Goal: Information Seeking & Learning: Understand process/instructions

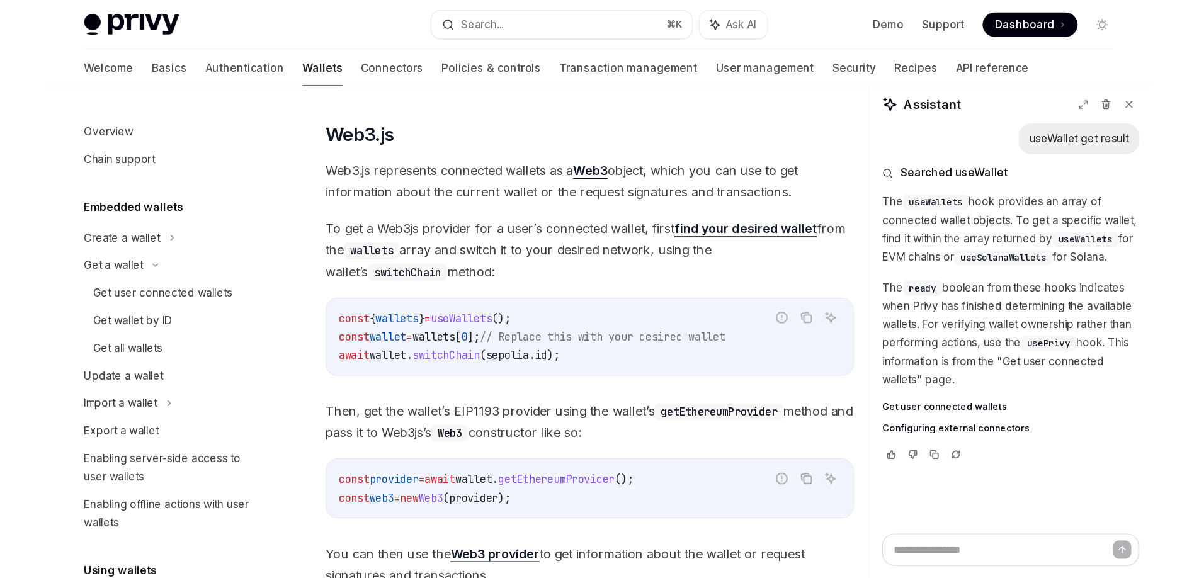
scroll to position [297, 0]
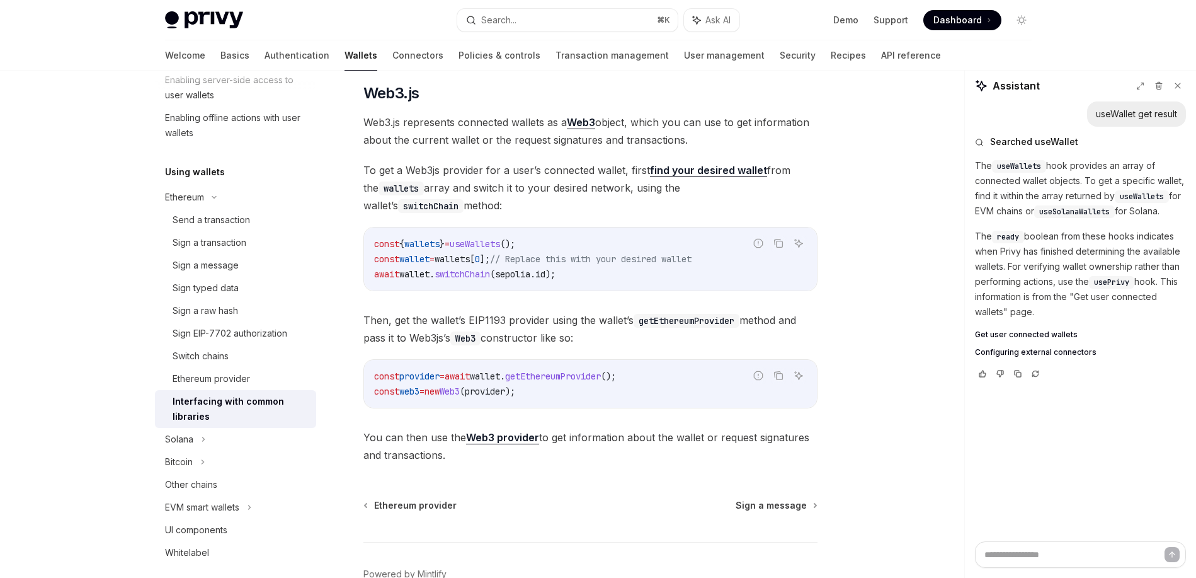
type textarea "*"
click at [565, 18] on button "Search... ⌘ K" at bounding box center [569, 20] width 220 height 23
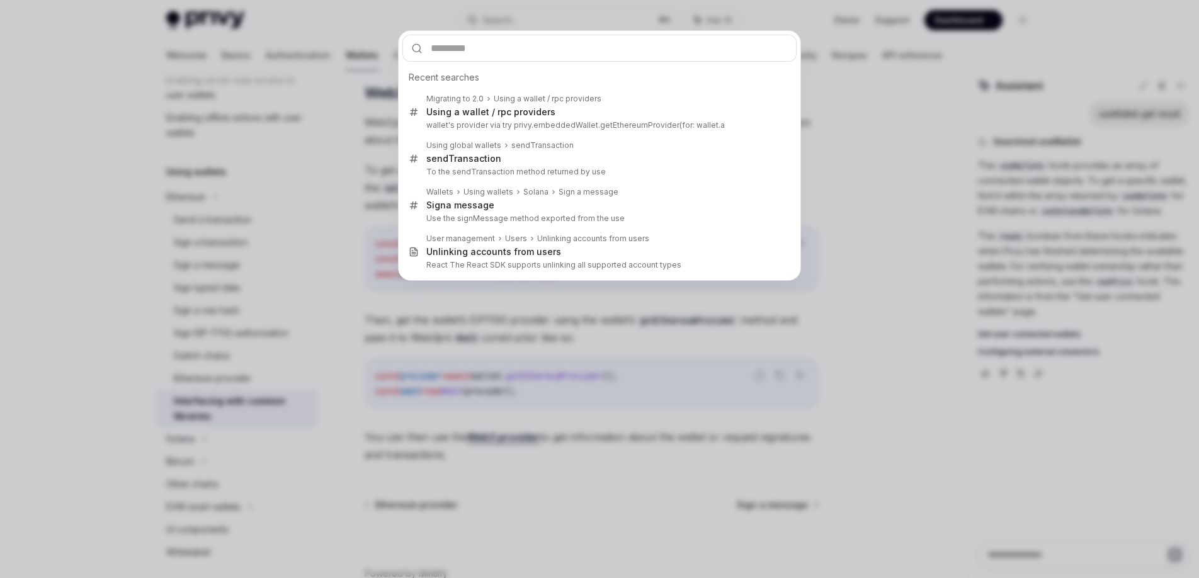
type input "*"
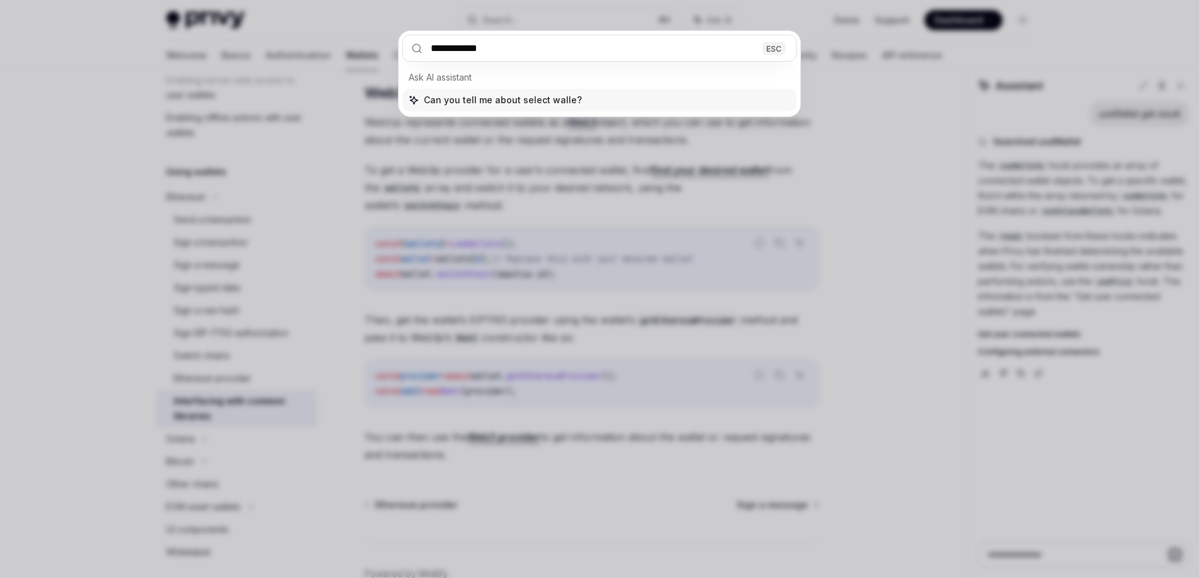
type input "**********"
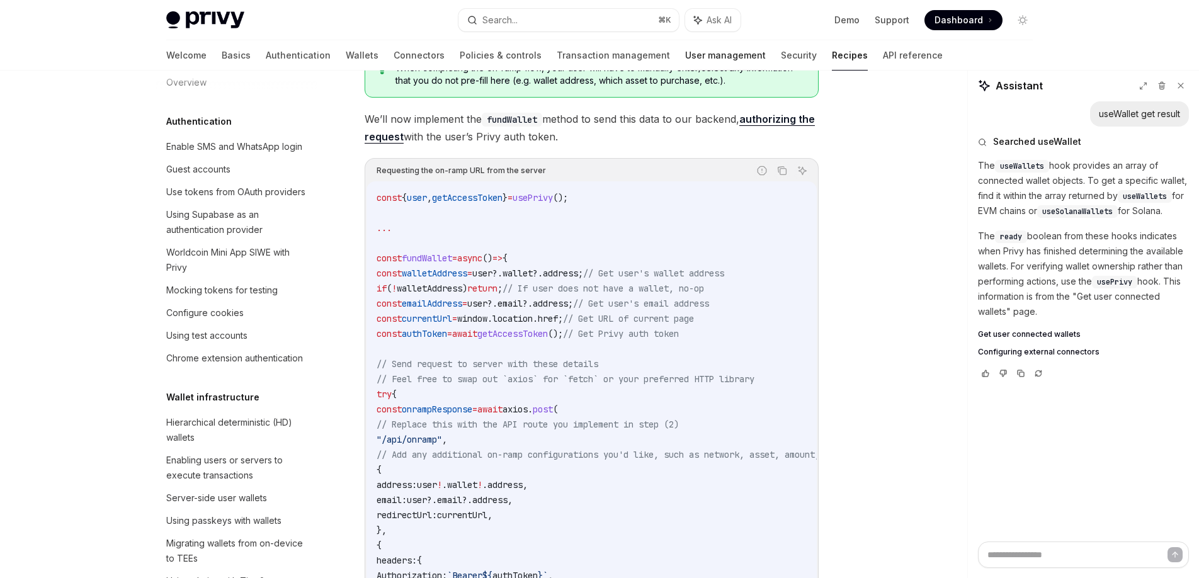
scroll to position [1847, 0]
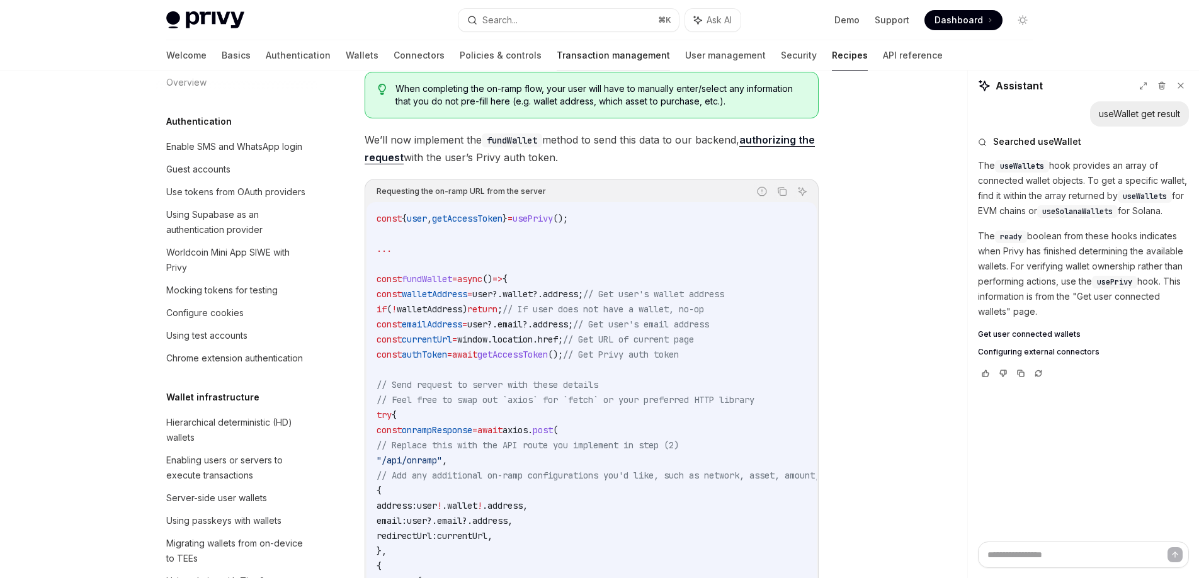
click at [557, 58] on link "Transaction management" at bounding box center [613, 55] width 113 height 30
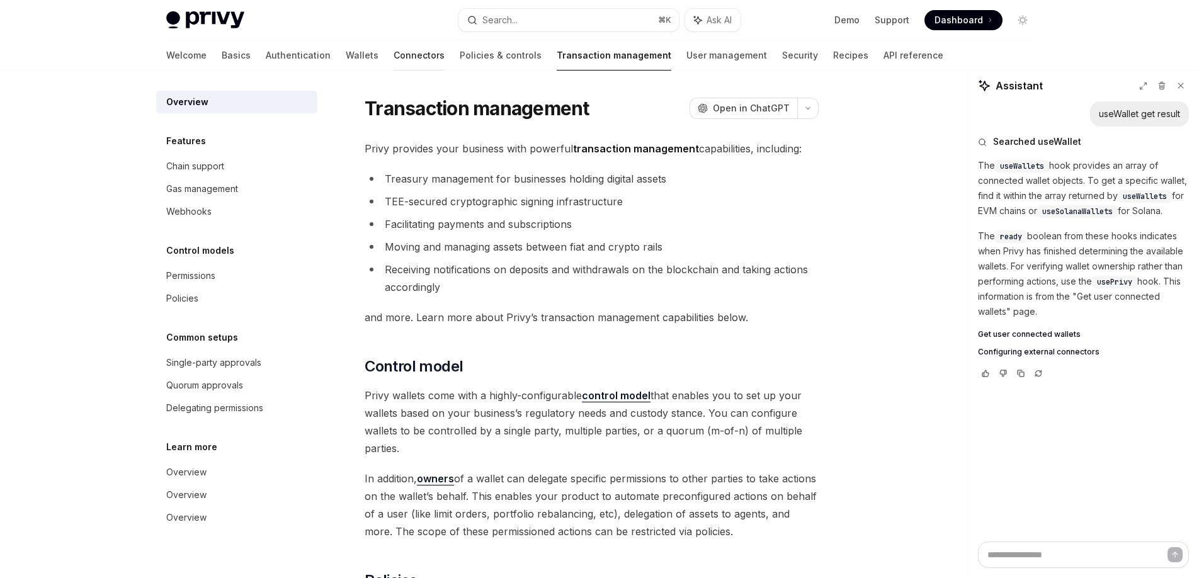
click at [394, 55] on link "Connectors" at bounding box center [419, 55] width 51 height 30
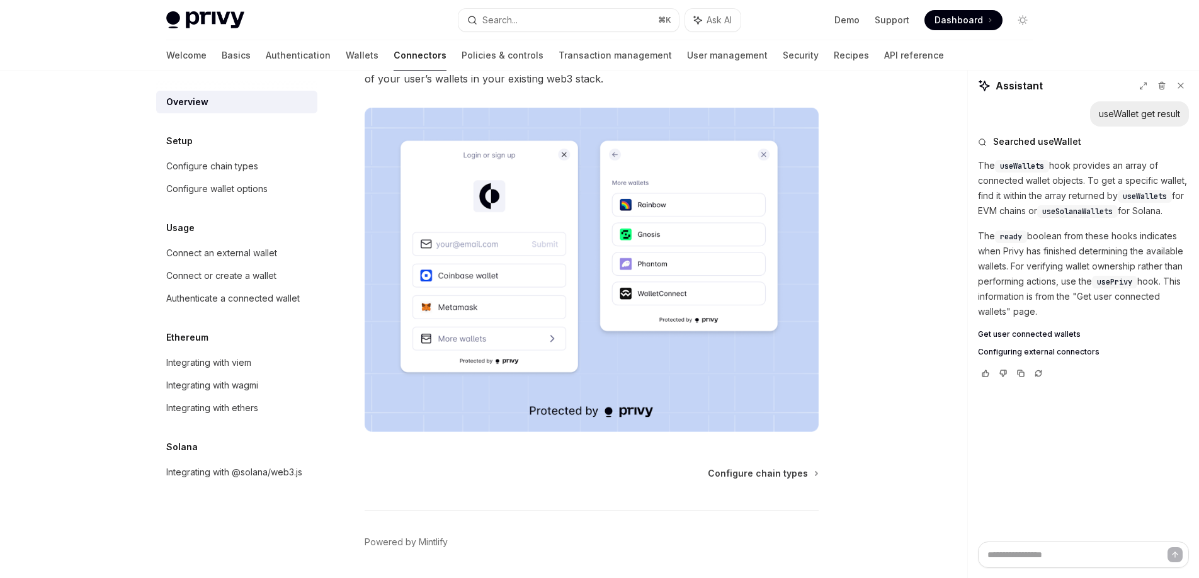
scroll to position [229, 0]
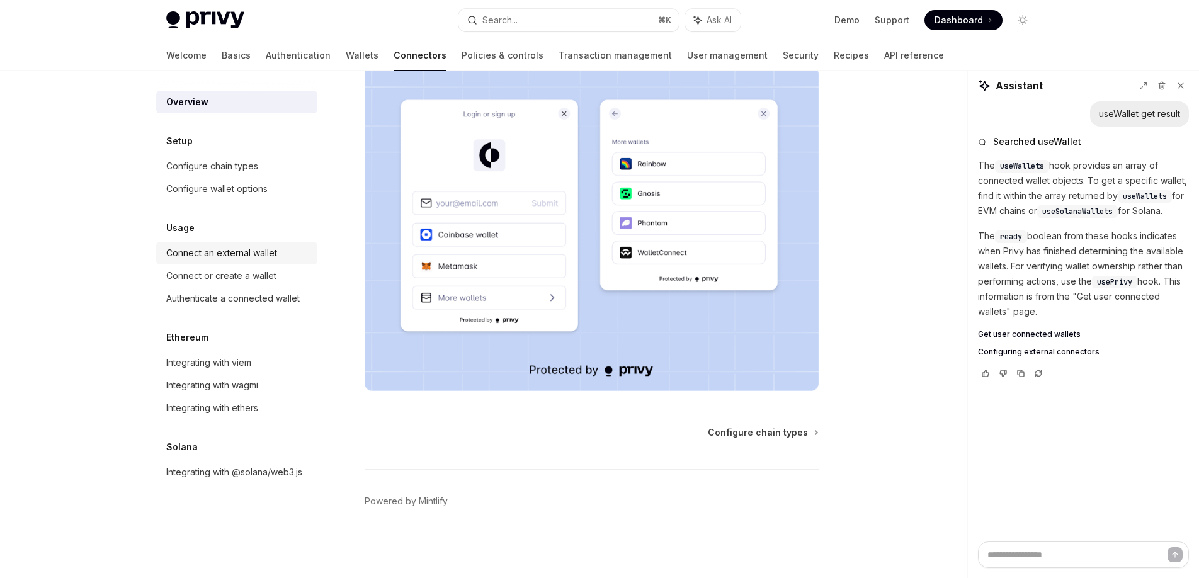
click at [275, 261] on link "Connect an external wallet" at bounding box center [236, 253] width 161 height 23
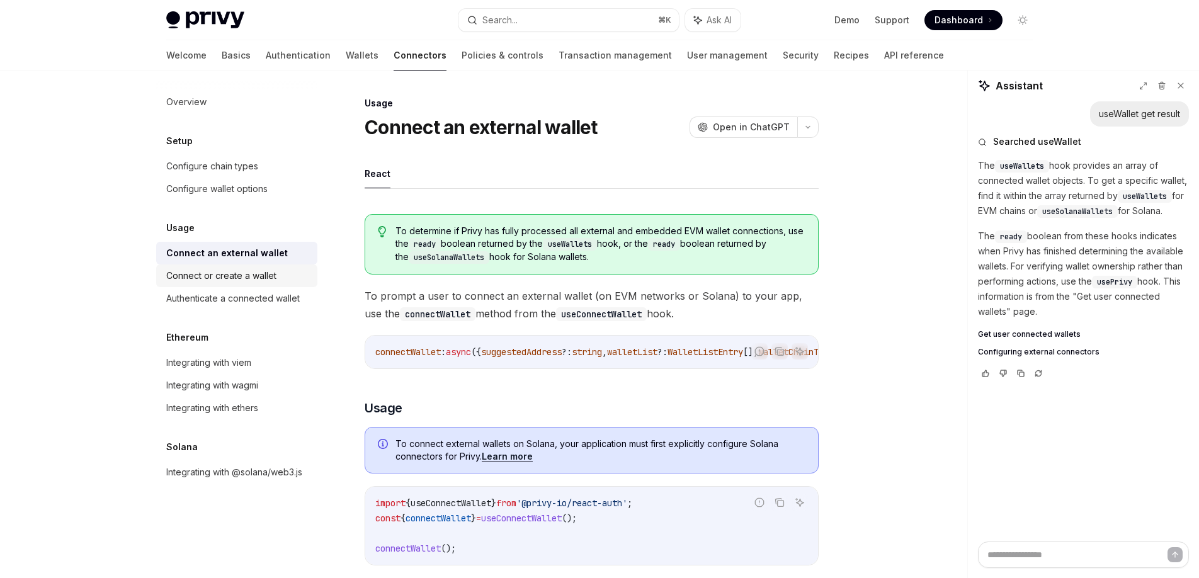
click at [264, 272] on div "Connect or create a wallet" at bounding box center [221, 275] width 110 height 15
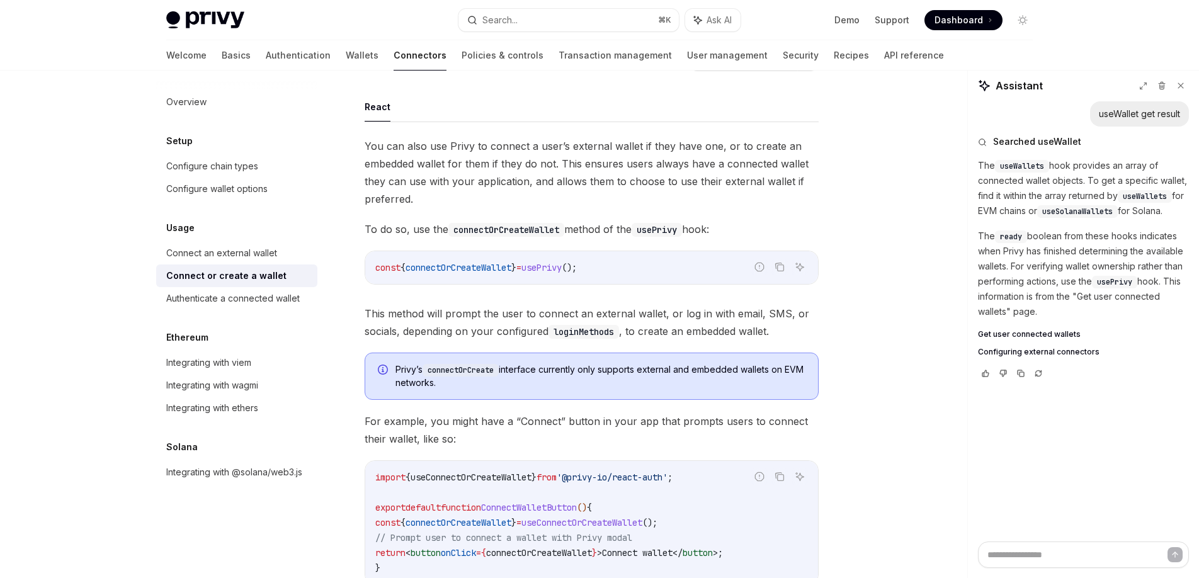
scroll to position [69, 0]
click at [271, 257] on div "Connect an external wallet" at bounding box center [221, 253] width 111 height 15
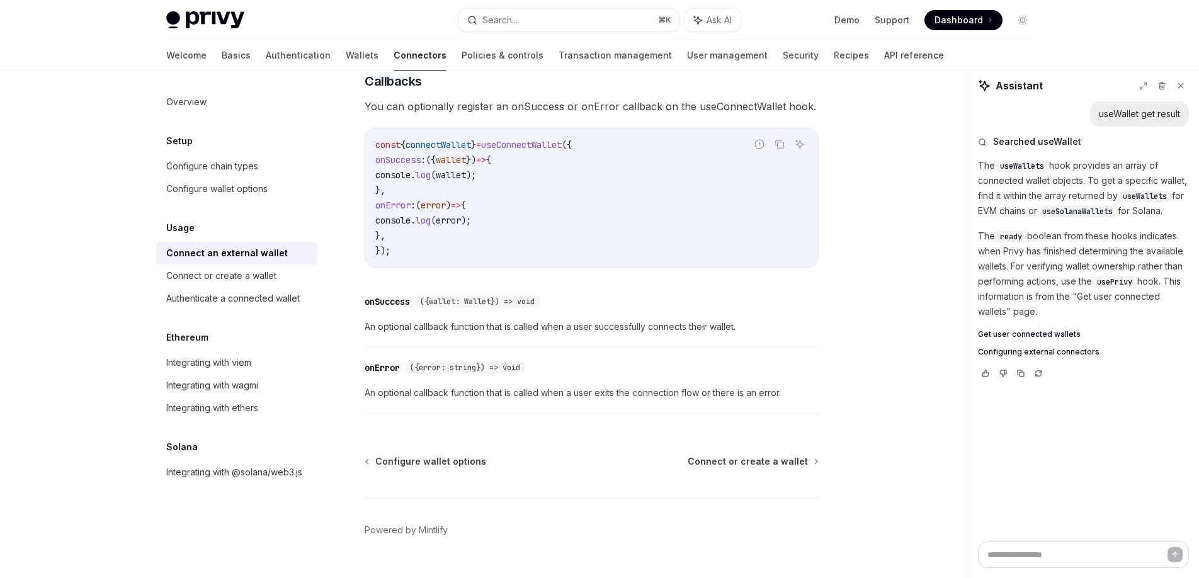
scroll to position [805, 0]
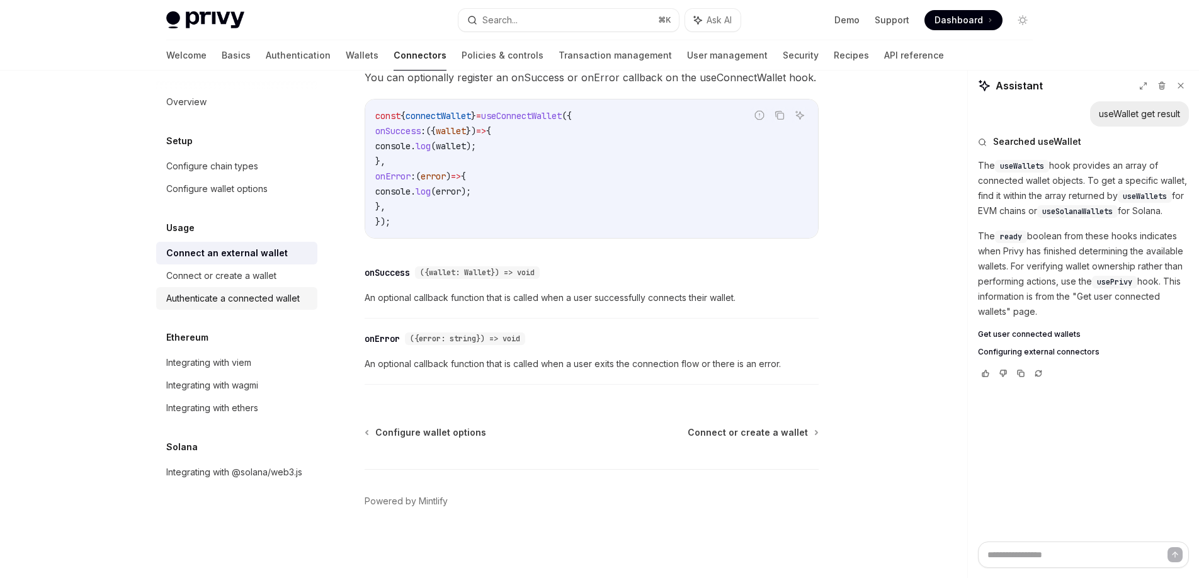
click at [248, 305] on div "Authenticate a connected wallet" at bounding box center [233, 298] width 134 height 15
type textarea "*"
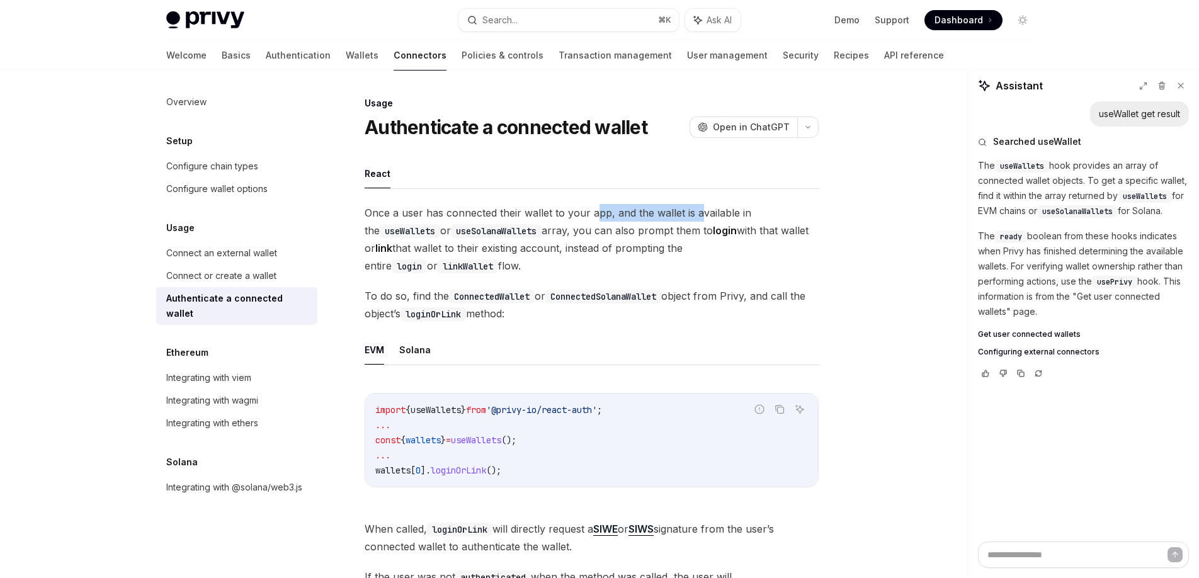
drag, startPoint x: 596, startPoint y: 214, endPoint x: 704, endPoint y: 215, distance: 107.7
click at [700, 215] on span "Once a user has connected their wallet to your app, and the wallet is available…" at bounding box center [592, 239] width 454 height 71
click at [704, 215] on span "Once a user has connected their wallet to your app, and the wallet is available…" at bounding box center [592, 239] width 454 height 71
drag, startPoint x: 432, startPoint y: 231, endPoint x: 533, endPoint y: 236, distance: 100.9
click at [528, 236] on span "Once a user has connected their wallet to your app, and the wallet is available…" at bounding box center [592, 239] width 454 height 71
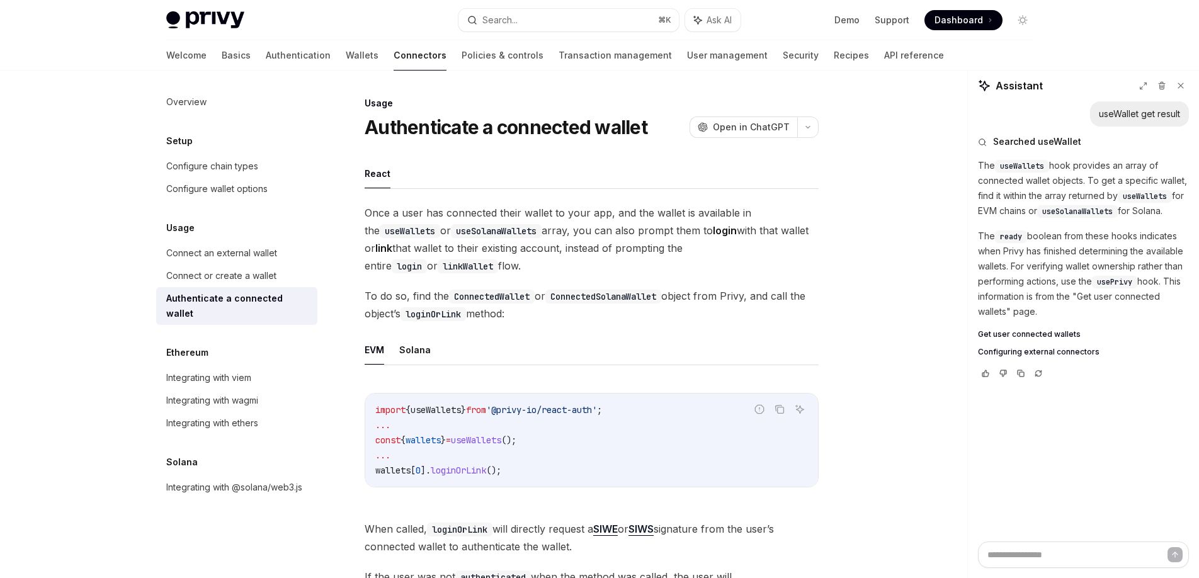
click at [538, 236] on span "Once a user has connected their wallet to your app, and the wallet is available…" at bounding box center [592, 239] width 454 height 71
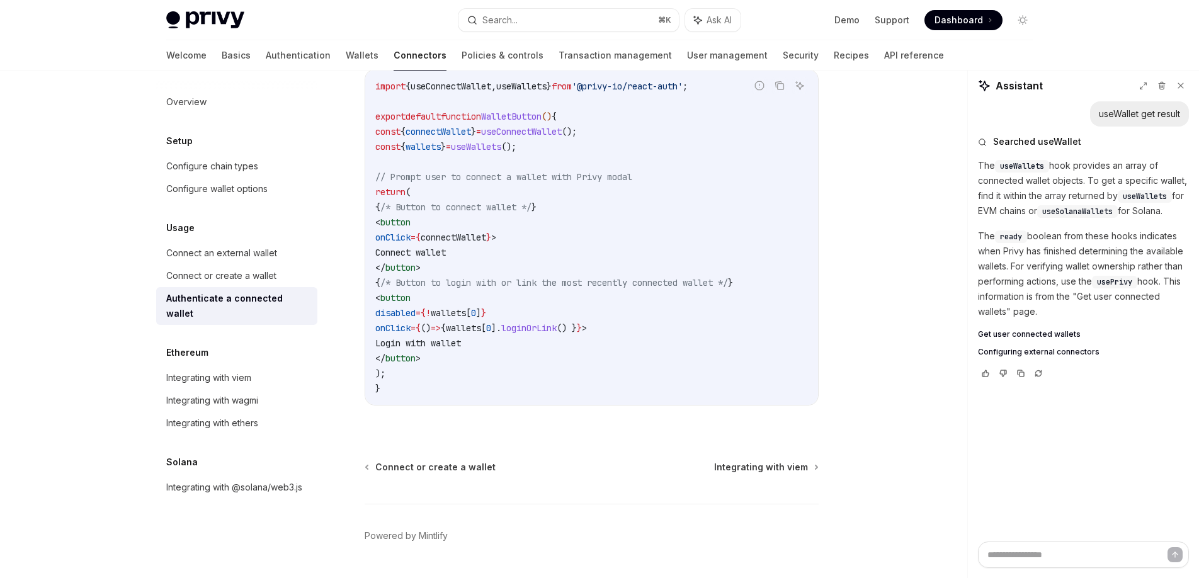
scroll to position [753, 0]
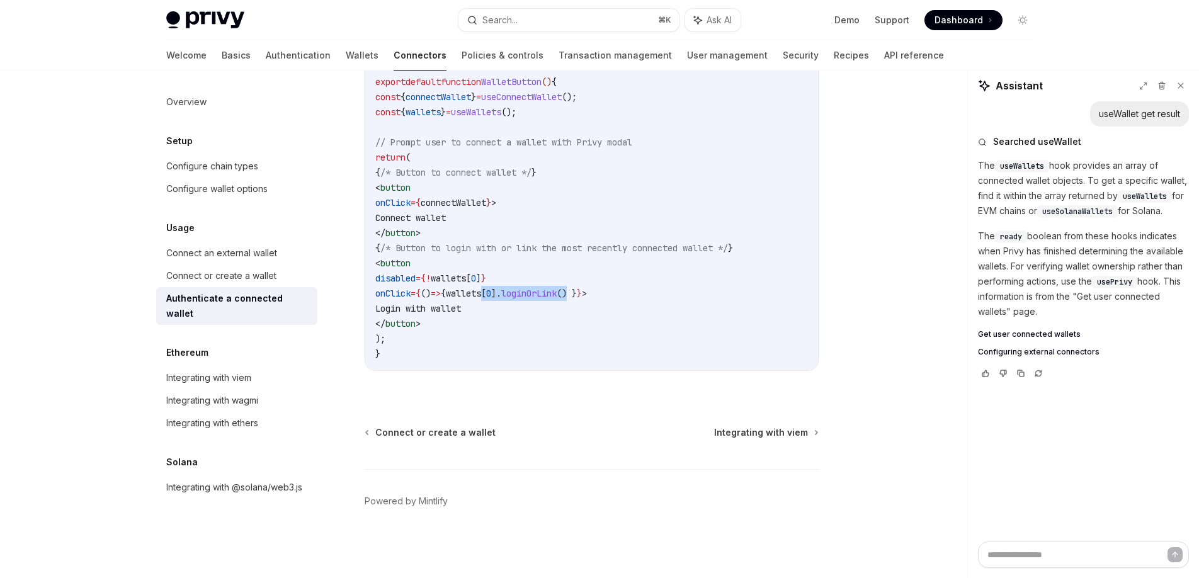
drag, startPoint x: 637, startPoint y: 293, endPoint x: 546, endPoint y: 297, distance: 91.4
click at [547, 297] on span "onClick = { () => { wallets [ 0 ]. loginOrLink () } } >" at bounding box center [481, 293] width 212 height 11
copy span "[ 0 ]. loginOrLink ()"
